Goal: Navigation & Orientation: Find specific page/section

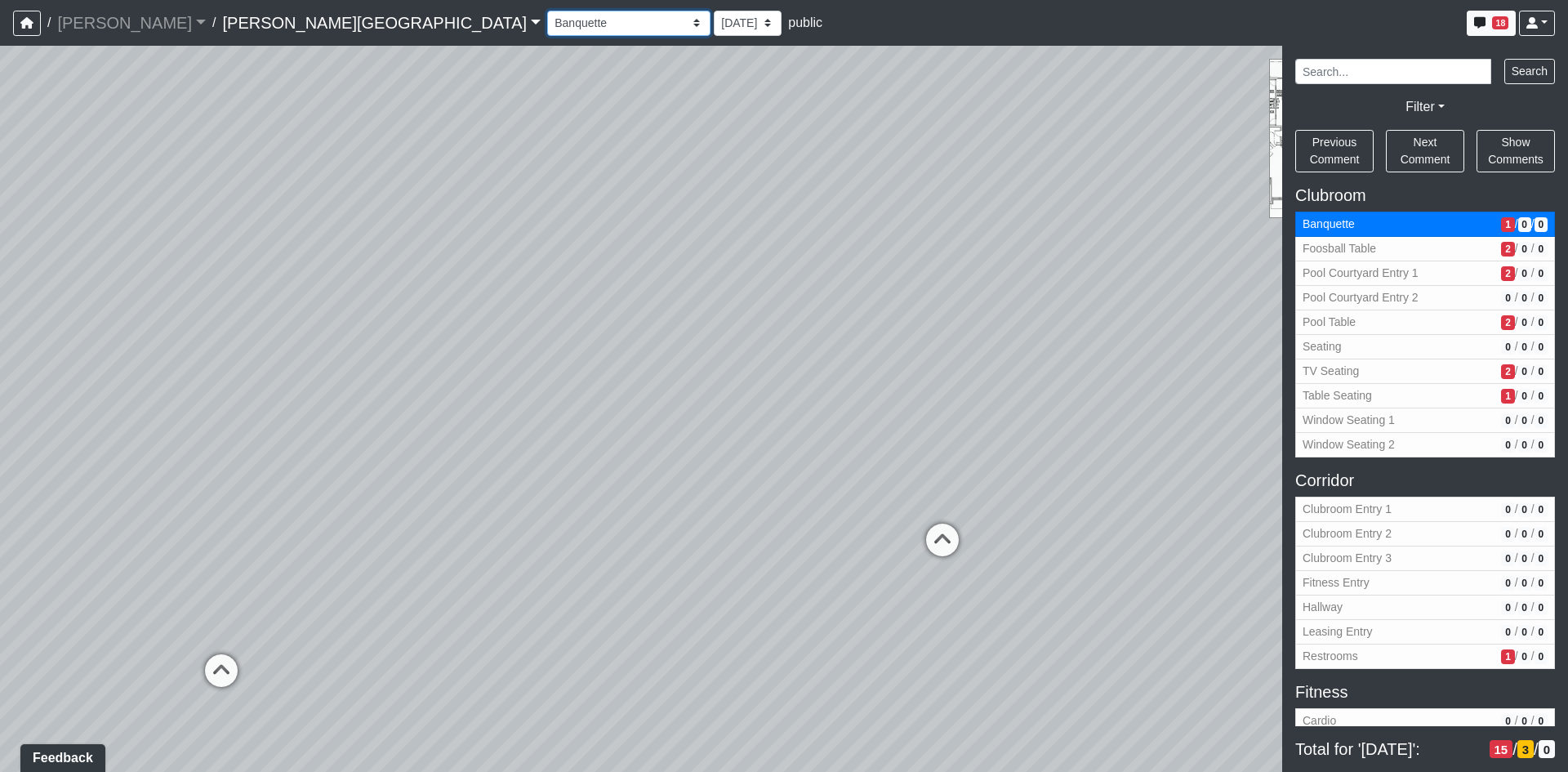
click at [547, 20] on select "Banquette Foosball Table Pool Courtyard Entry 1 Pool Courtyard Entry 2 Pool Tab…" at bounding box center [629, 22] width 164 height 25
click at [547, 10] on select "Banquette Foosball Table Pool Courtyard Entry 1 Pool Courtyard Entry 2 Pool Tab…" at bounding box center [629, 22] width 164 height 25
select select "qb7oxKXxrCcPQgCRMpzDAV"
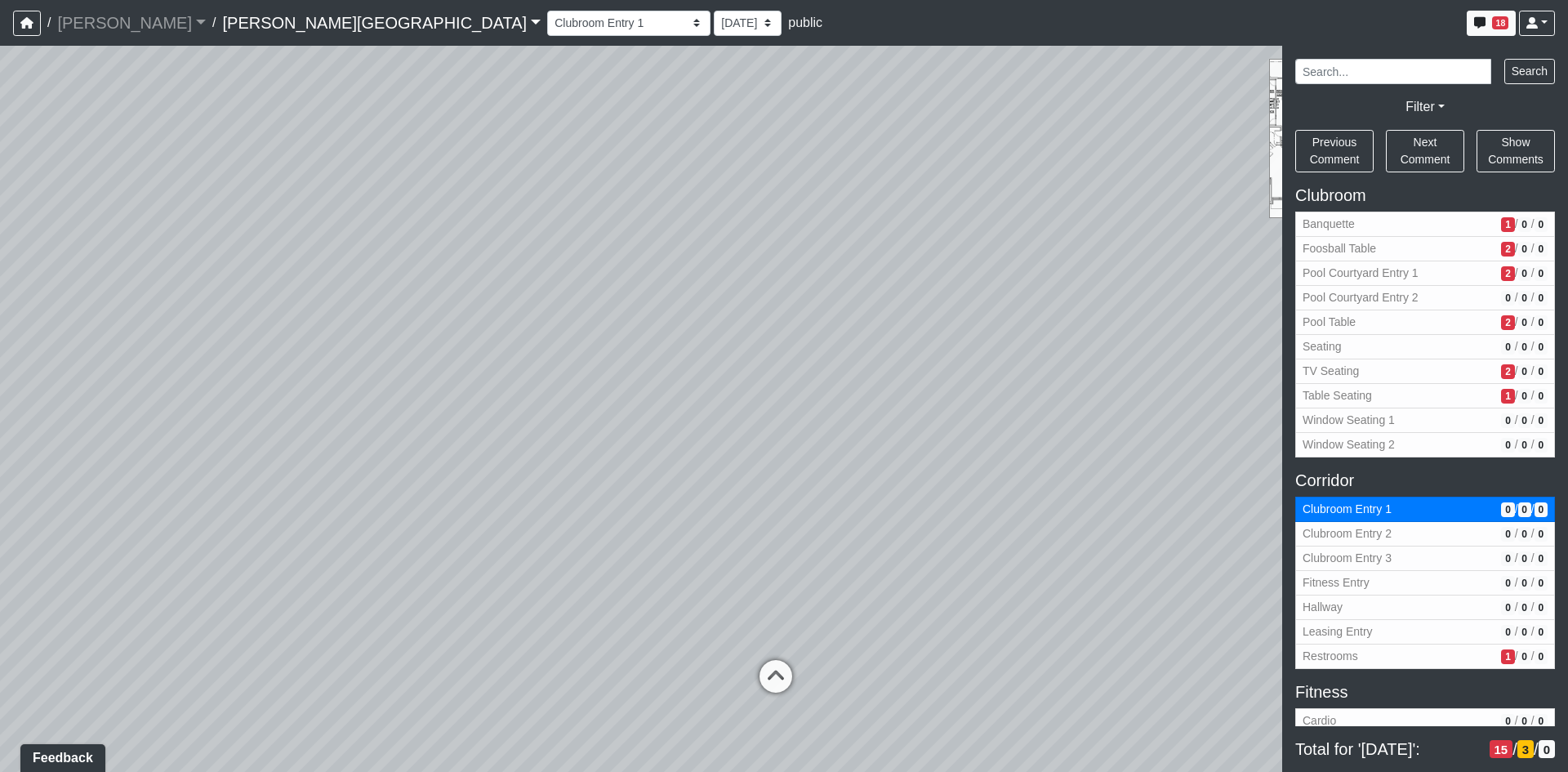
drag, startPoint x: 920, startPoint y: 450, endPoint x: 256, endPoint y: 417, distance: 664.8
click at [355, 409] on div "Loading... Table Seating Loading... Window Seating 1 Loading... TV Seating Load…" at bounding box center [784, 408] width 1568 height 726
click at [378, 422] on div "Loading... Table Seating Loading... Window Seating 1 Loading... TV Seating Load…" at bounding box center [784, 408] width 1568 height 726
click at [730, 389] on div "Loading... Table Seating Loading... Window Seating 1 Loading... TV Seating Load…" at bounding box center [784, 408] width 1568 height 726
click at [565, 395] on div "Loading... Table Seating Loading... Window Seating 1 Loading... TV Seating Load…" at bounding box center [784, 408] width 1568 height 726
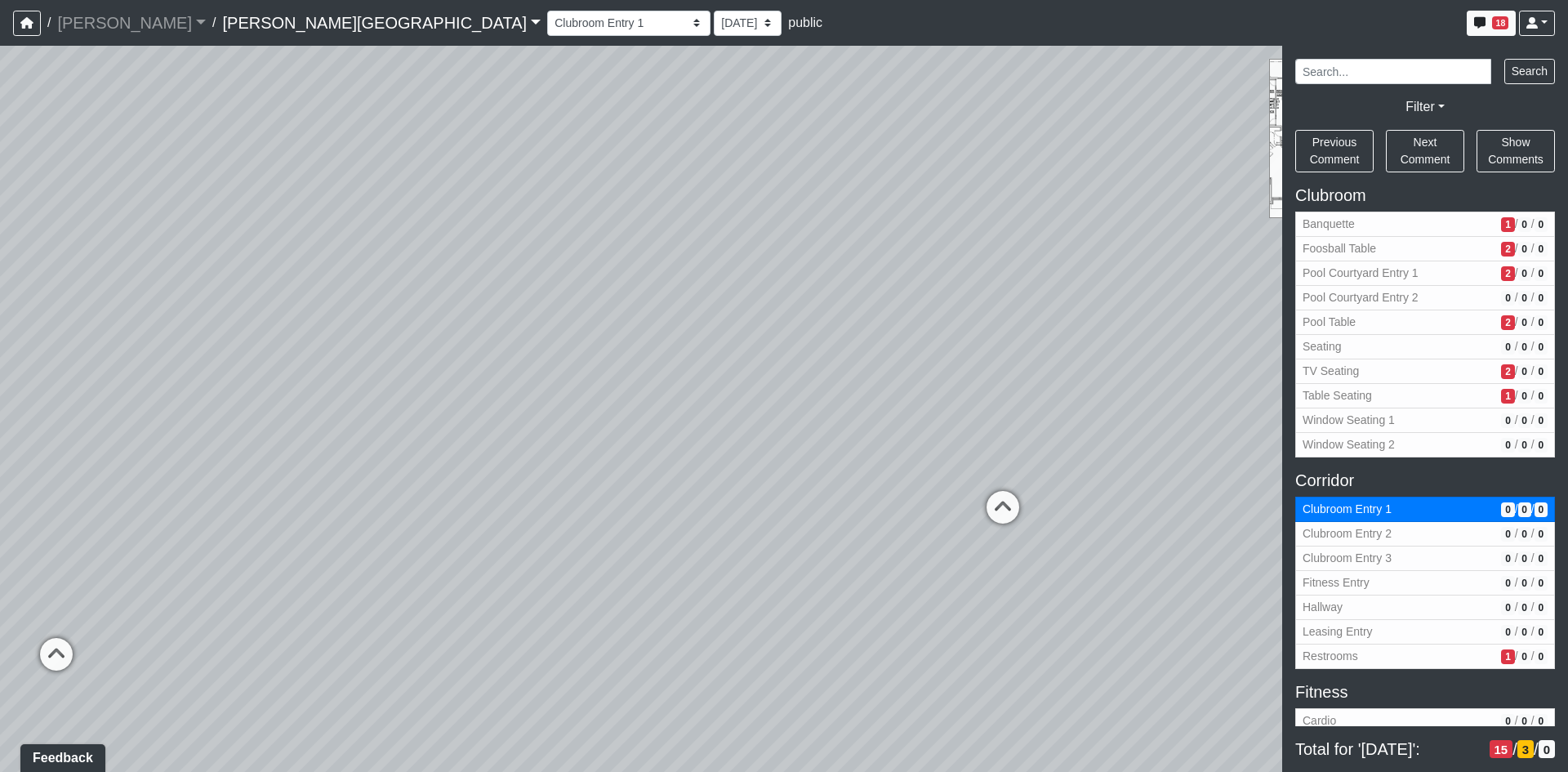
click at [418, 391] on div "Loading... Table Seating Loading... Window Seating 1 Loading... TV Seating Load…" at bounding box center [784, 408] width 1568 height 726
click at [398, 391] on div "Loading... Table Seating Loading... Window Seating 1 Loading... TV Seating Load…" at bounding box center [784, 408] width 1568 height 726
